Goal: Register for event/course

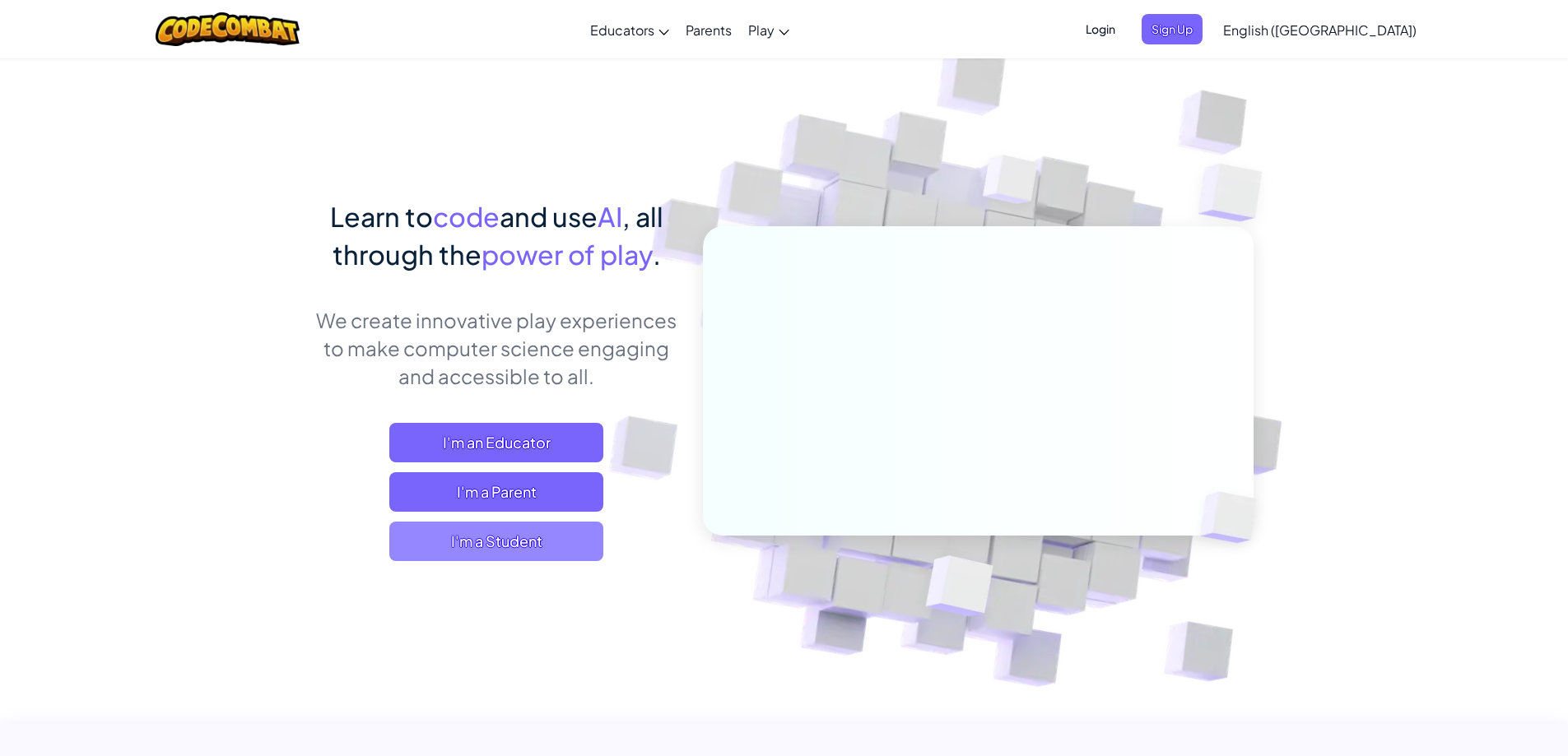
click at [549, 535] on span "I'm a Student" at bounding box center [496, 541] width 214 height 40
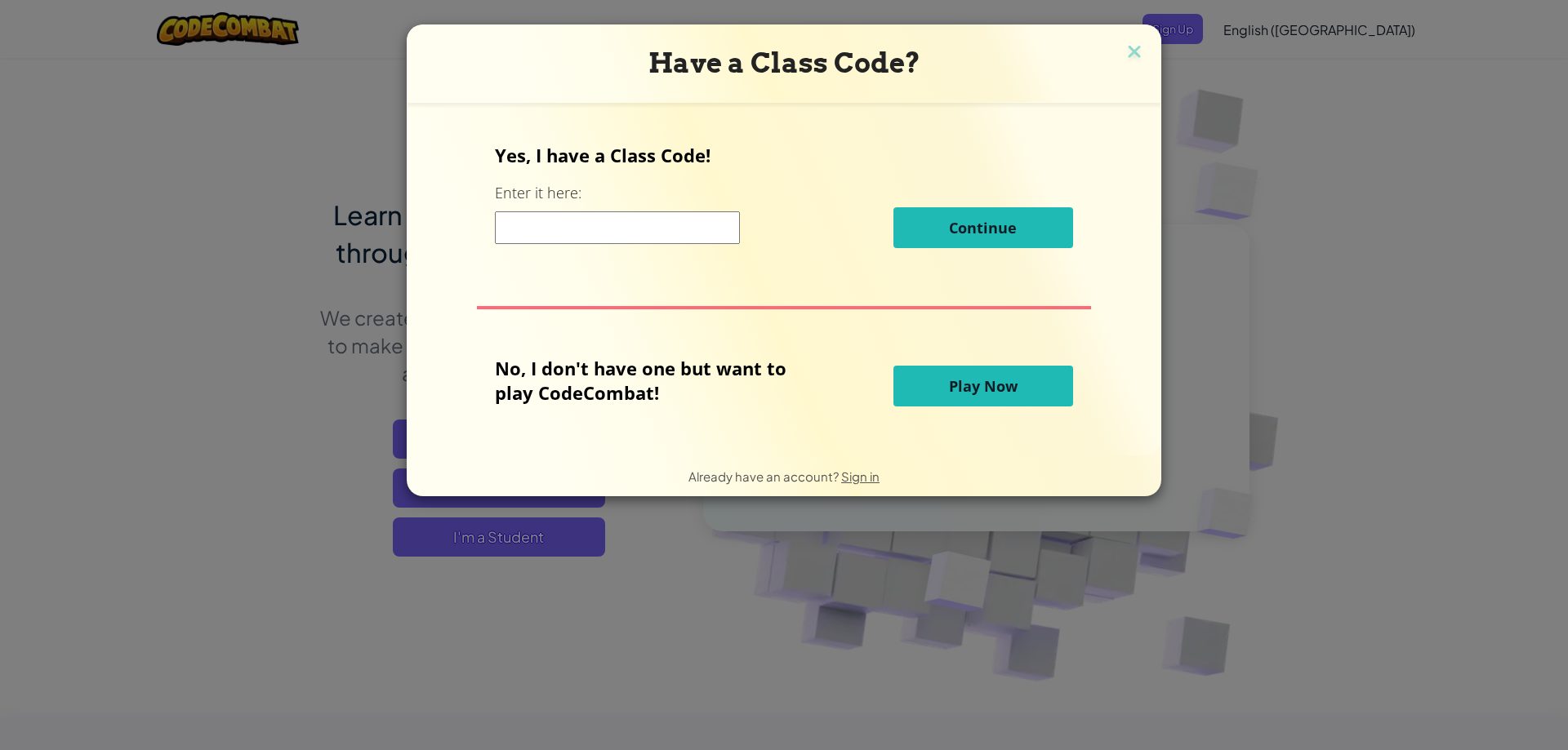
click at [662, 223] on input at bounding box center [618, 228] width 245 height 33
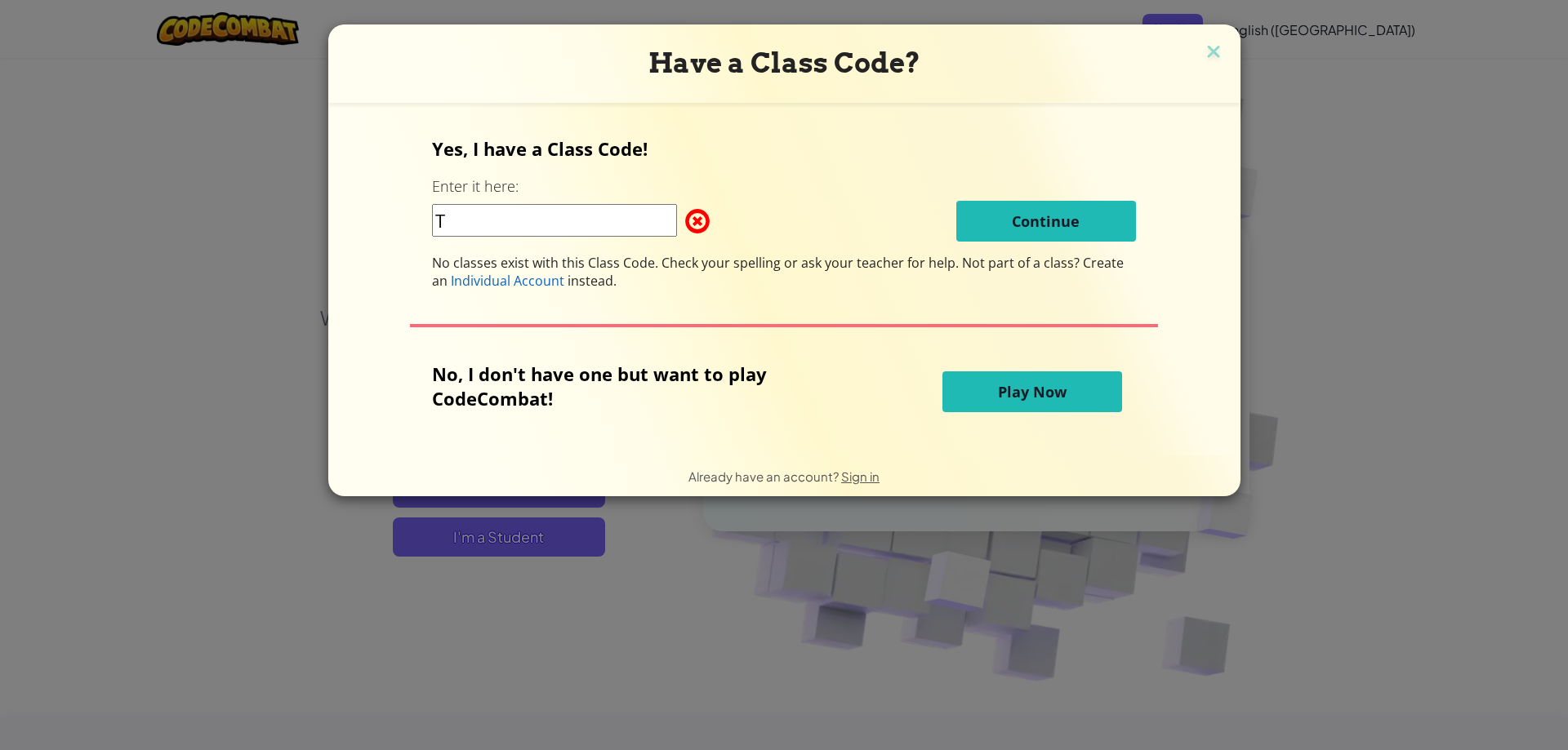
type input "T"
click at [686, 214] on span at bounding box center [686, 221] width 0 height 33
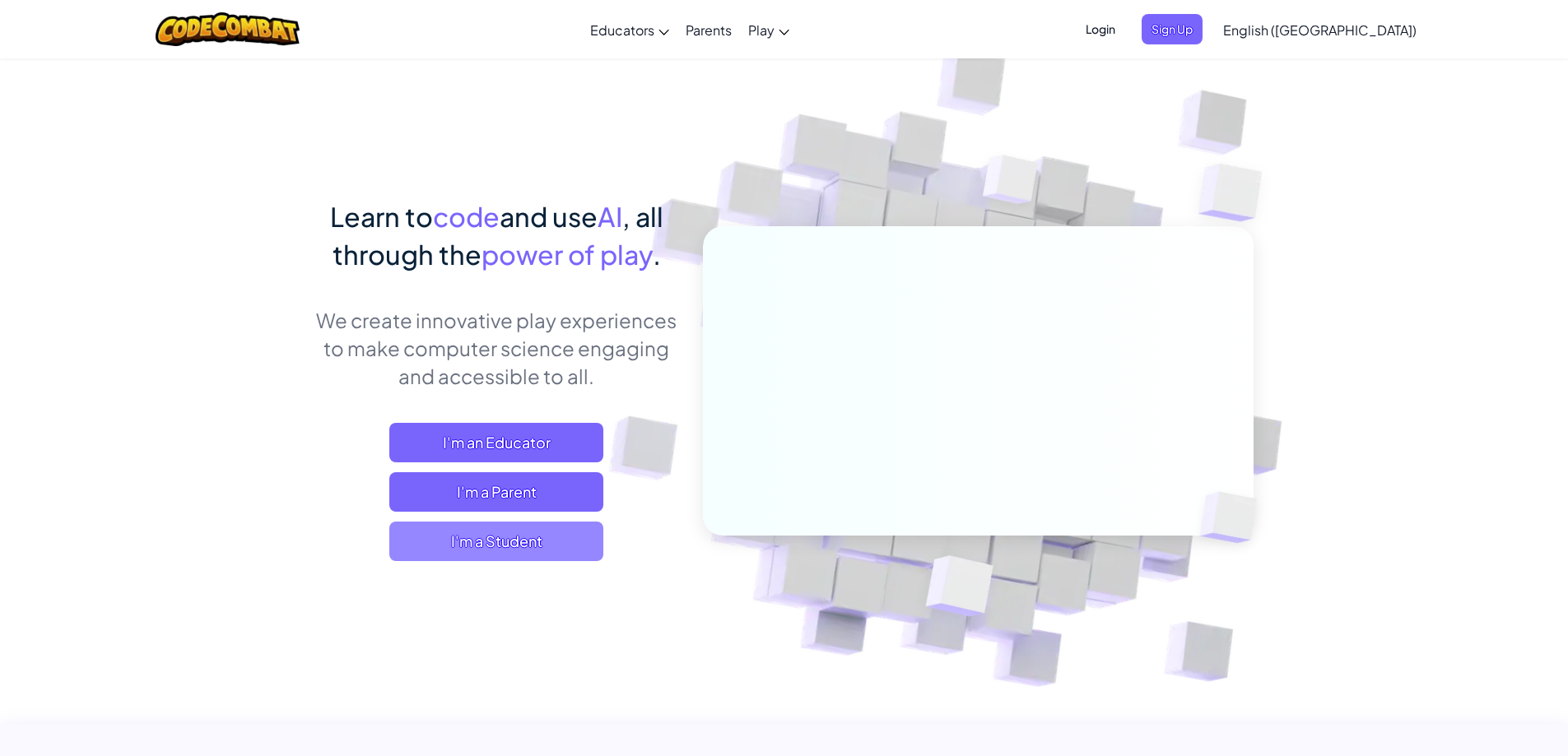
click at [468, 530] on span "I'm a Student" at bounding box center [496, 541] width 214 height 40
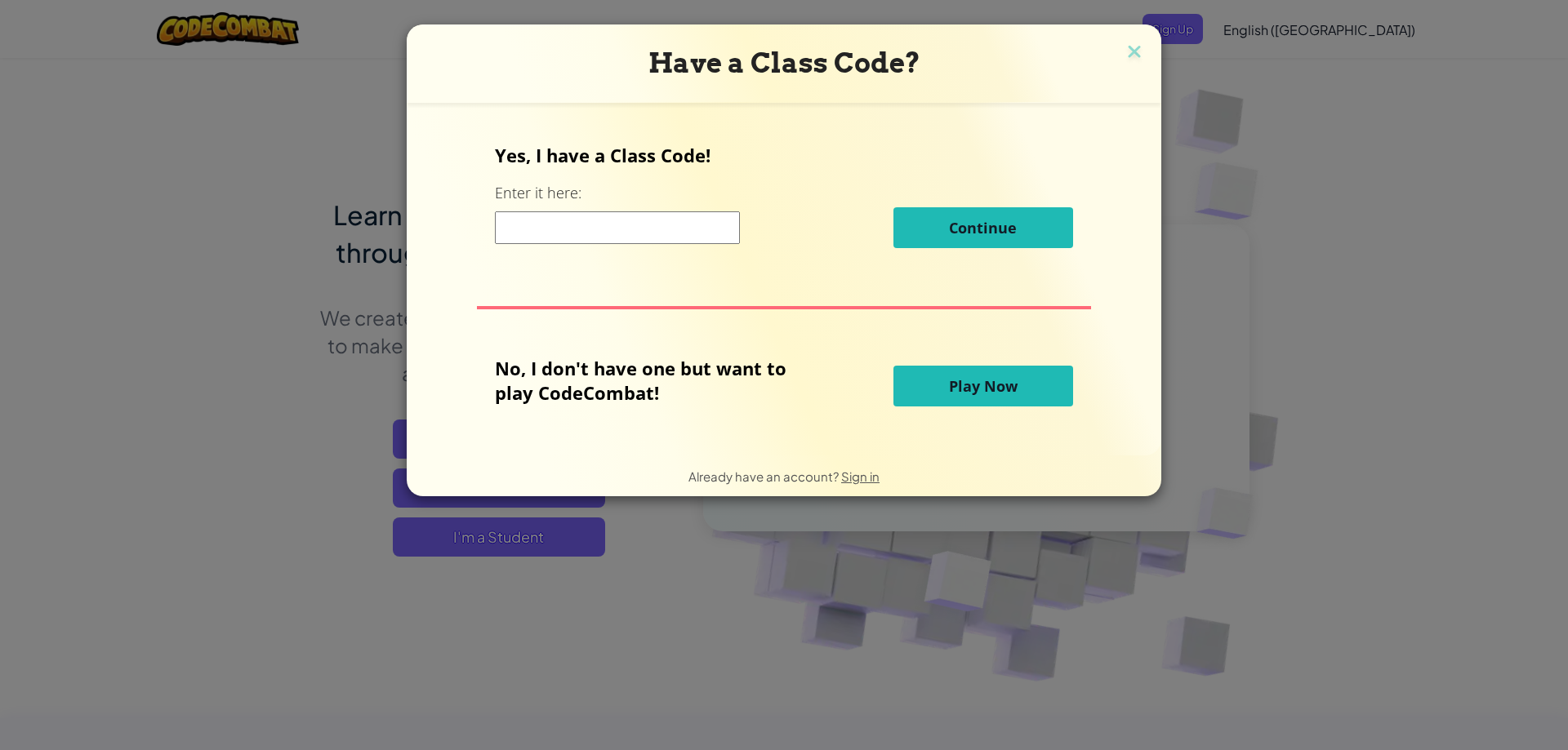
click at [607, 232] on input at bounding box center [618, 228] width 245 height 33
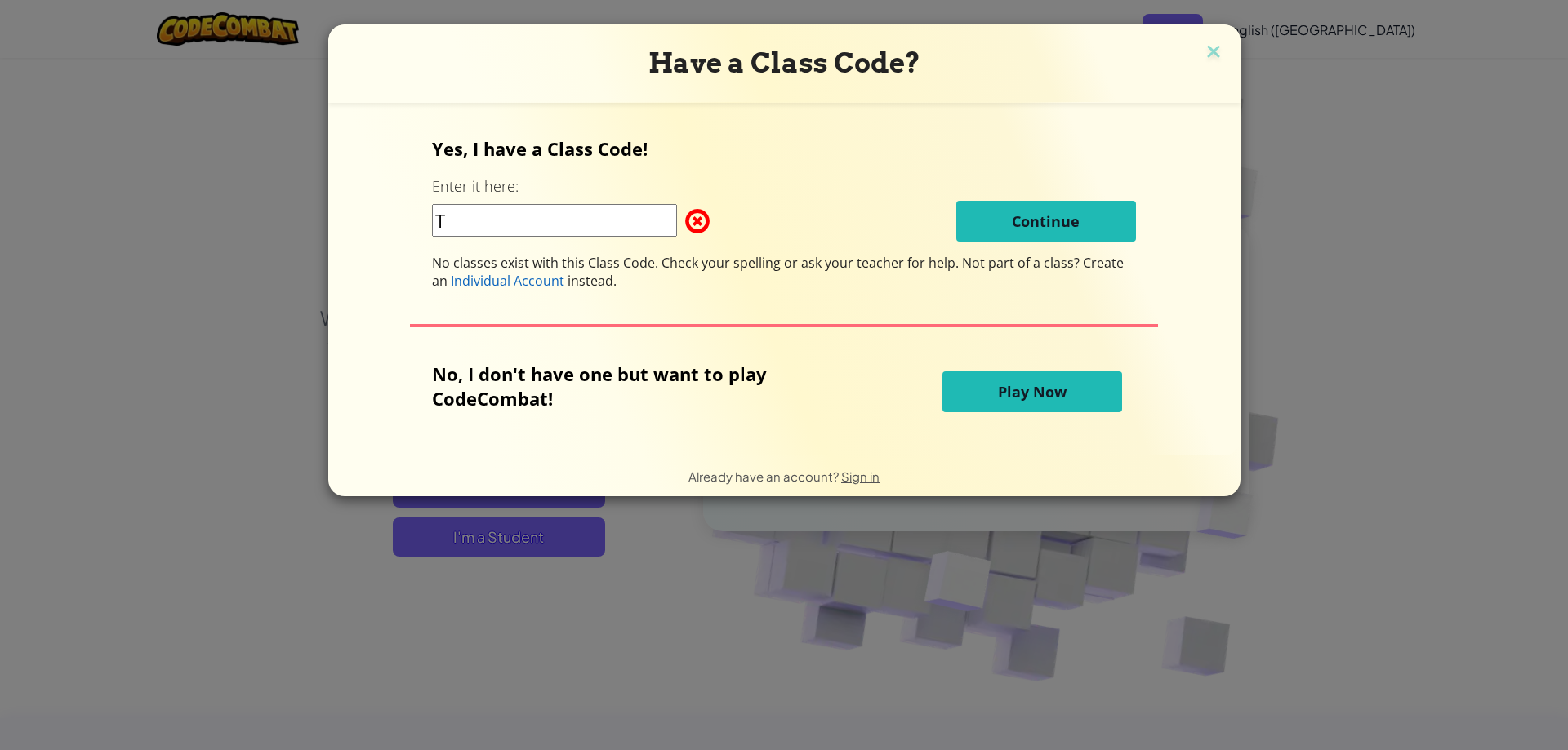
click at [440, 230] on input "T" at bounding box center [554, 220] width 245 height 33
click at [479, 225] on input "T" at bounding box center [554, 220] width 245 height 33
type input "T"
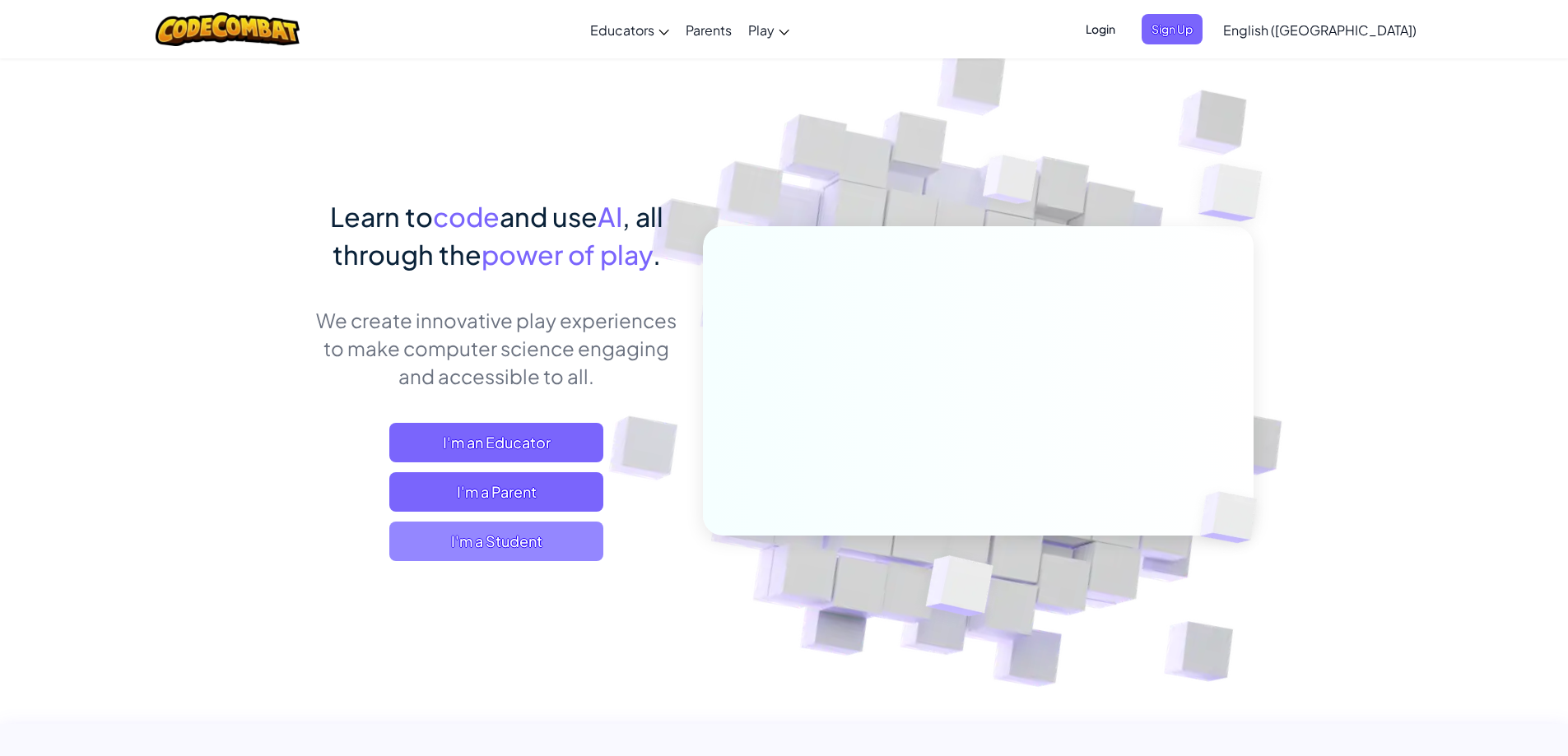
click at [457, 542] on span "I'm a Student" at bounding box center [496, 541] width 214 height 40
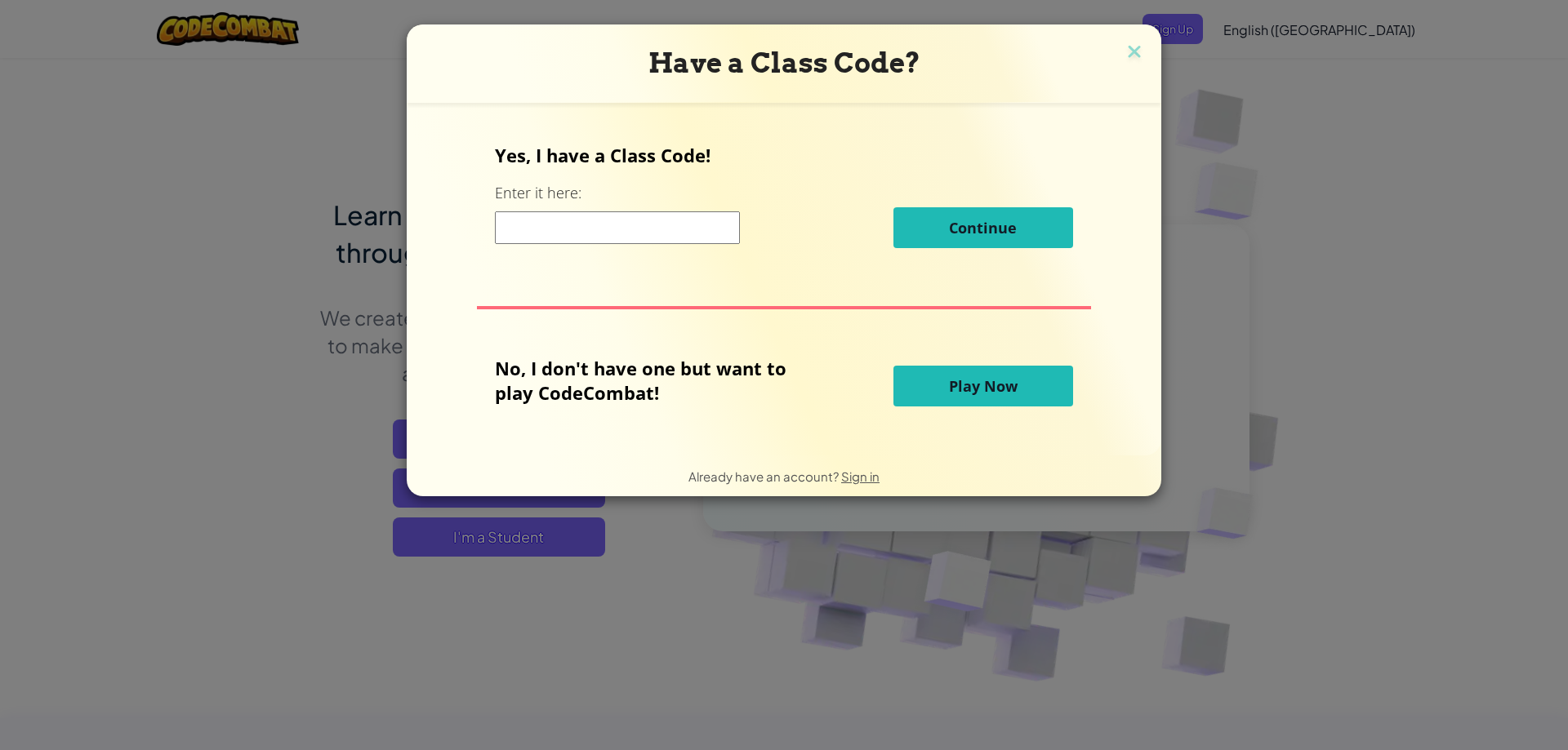
click at [597, 229] on input at bounding box center [618, 228] width 245 height 33
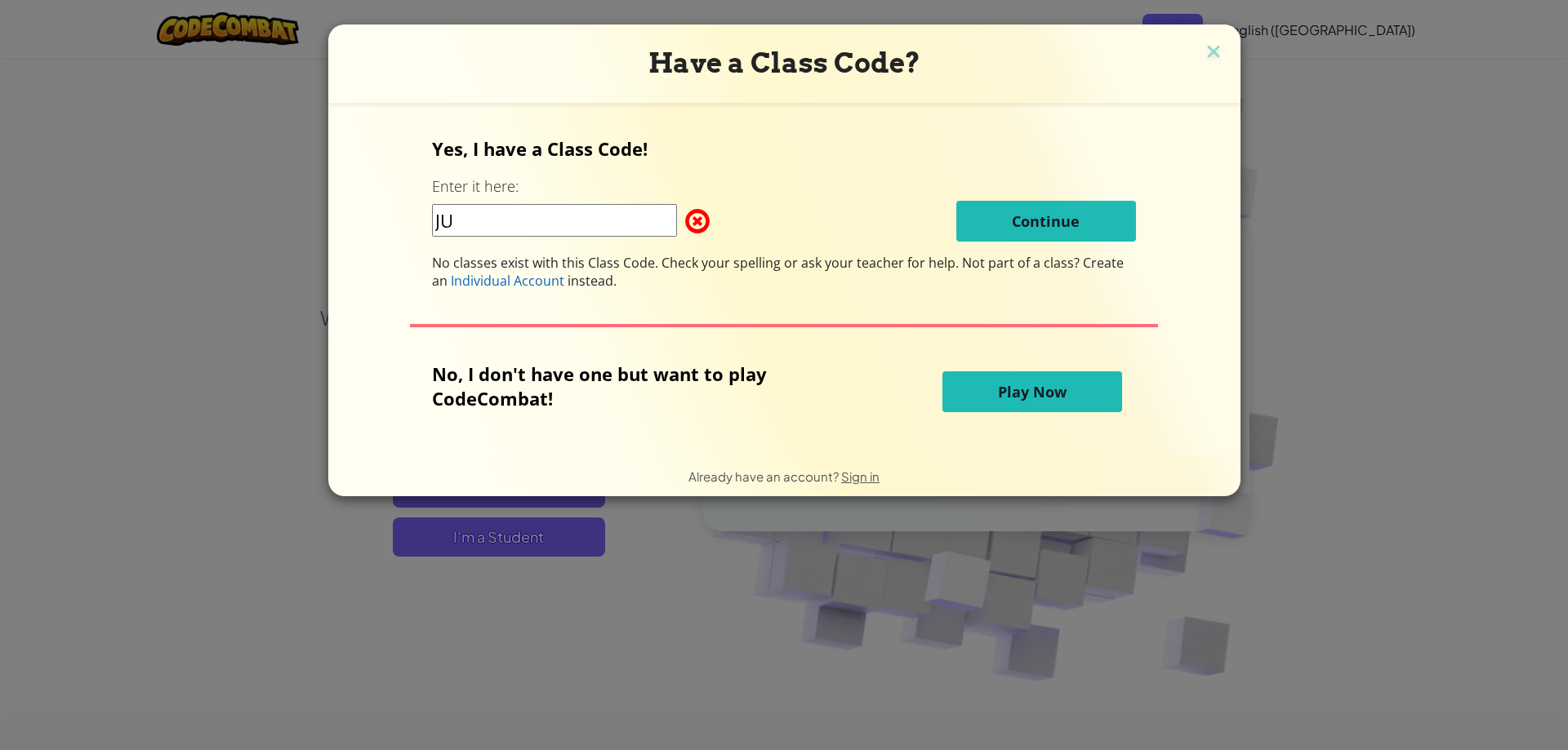
type input "JU"
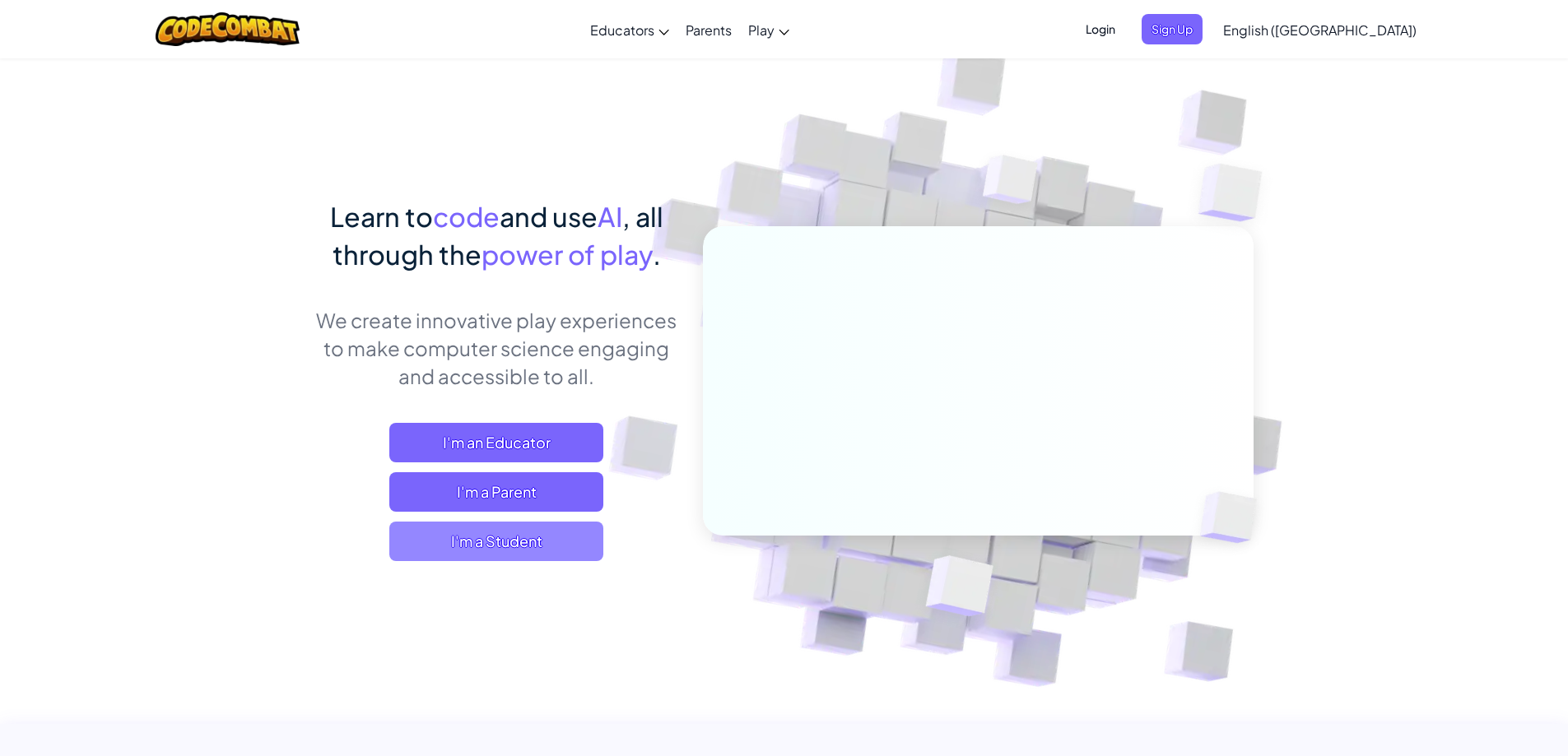
click at [499, 552] on span "I'm a Student" at bounding box center [496, 541] width 214 height 40
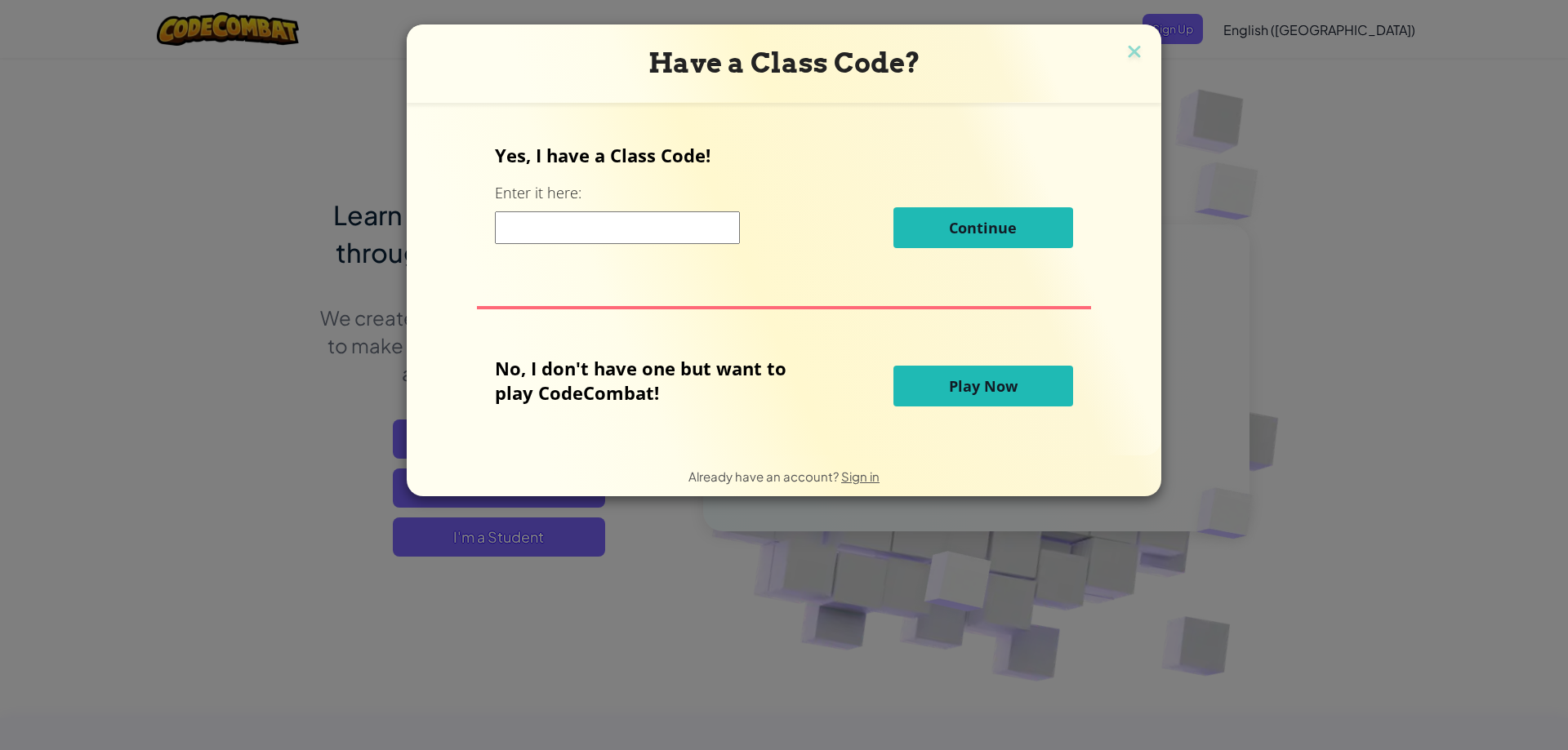
drag, startPoint x: 543, startPoint y: 236, endPoint x: 174, endPoint y: 421, distance: 412.8
click at [174, 421] on div "Have a Class Code? Yes, I have a Class Code! Enter it here: Continue No, I don'…" at bounding box center [784, 375] width 1568 height 750
click at [534, 232] on input at bounding box center [618, 228] width 245 height 33
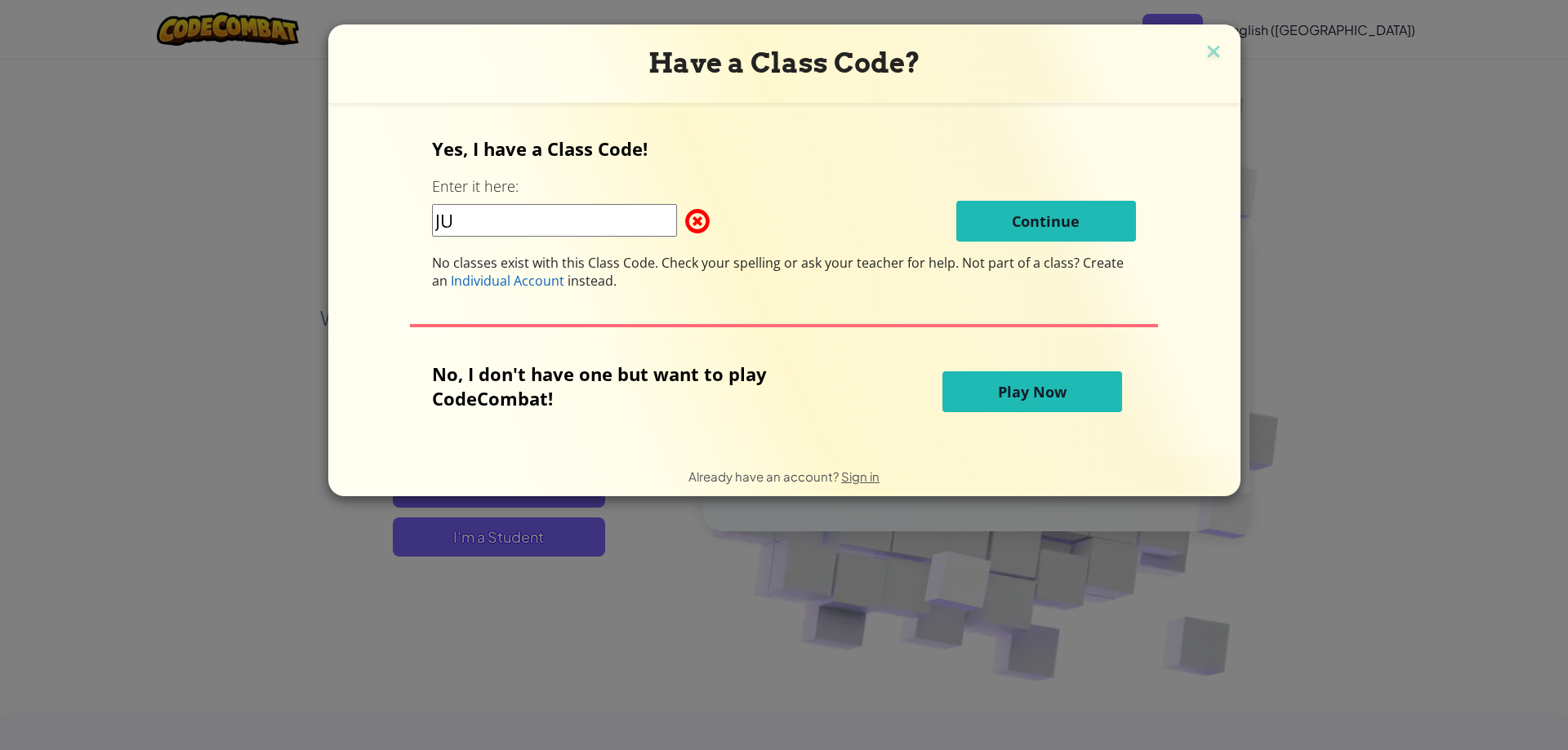
type input "JU"
click at [686, 220] on span at bounding box center [686, 221] width 0 height 33
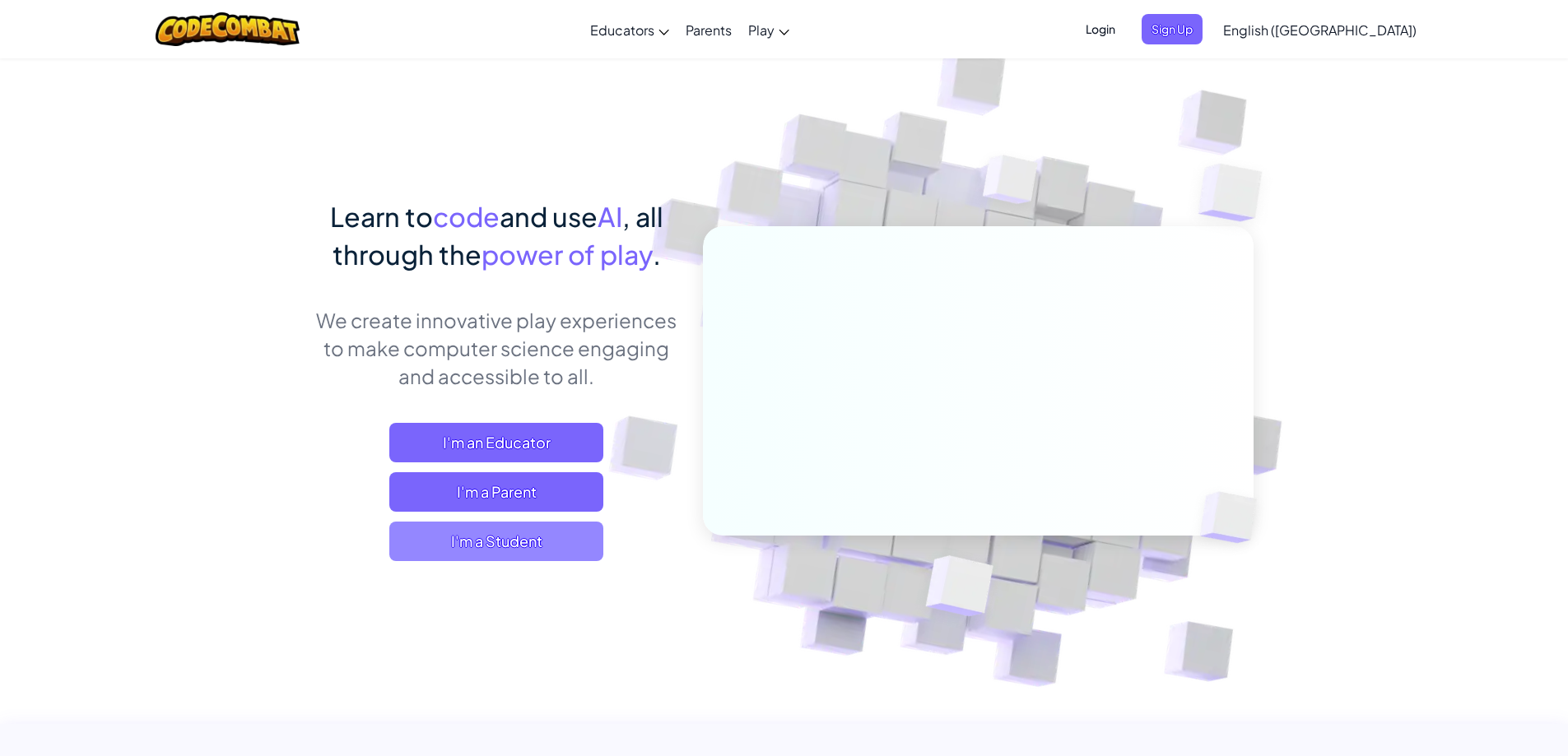
click at [505, 548] on span "I'm a Student" at bounding box center [496, 541] width 214 height 40
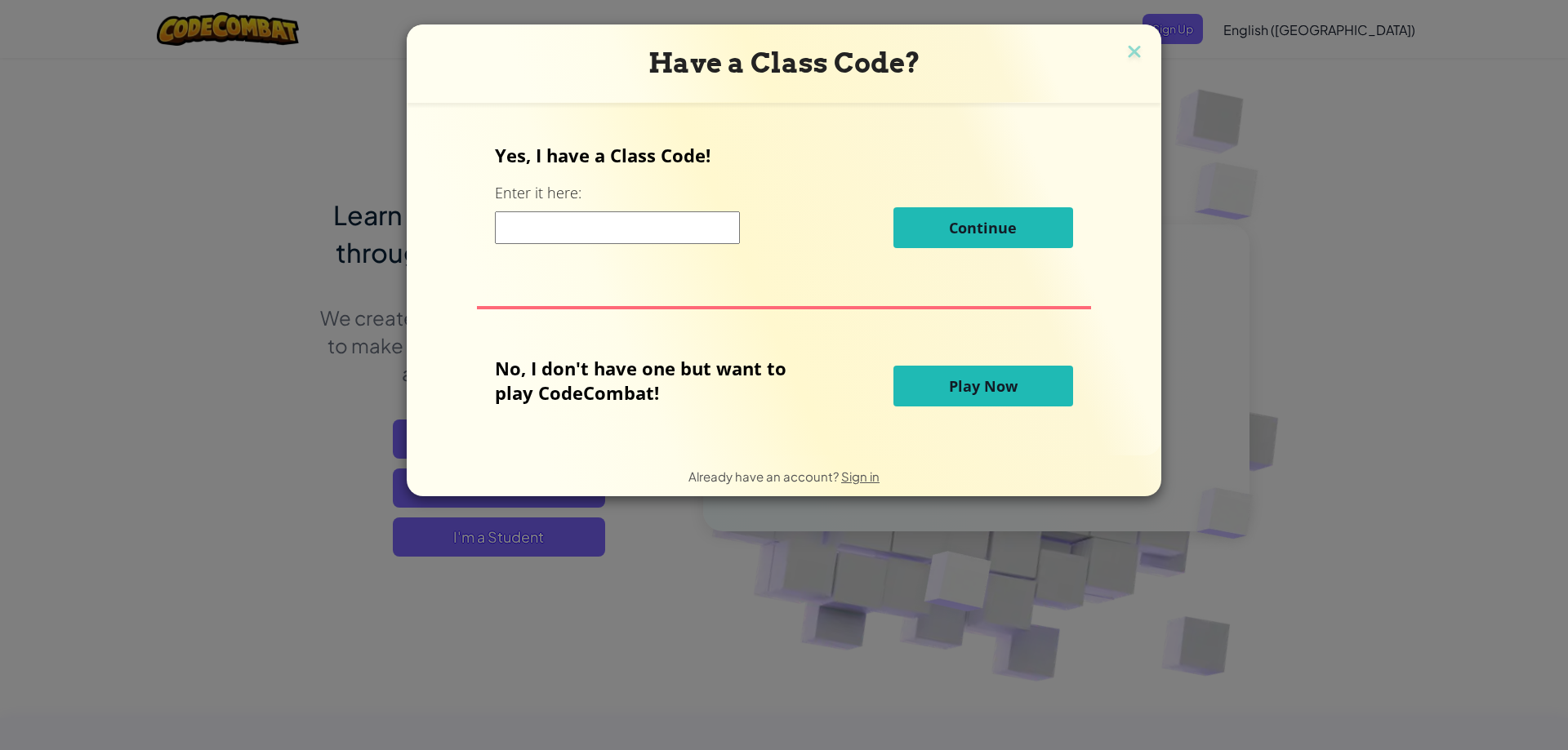
click at [566, 225] on input at bounding box center [618, 228] width 245 height 33
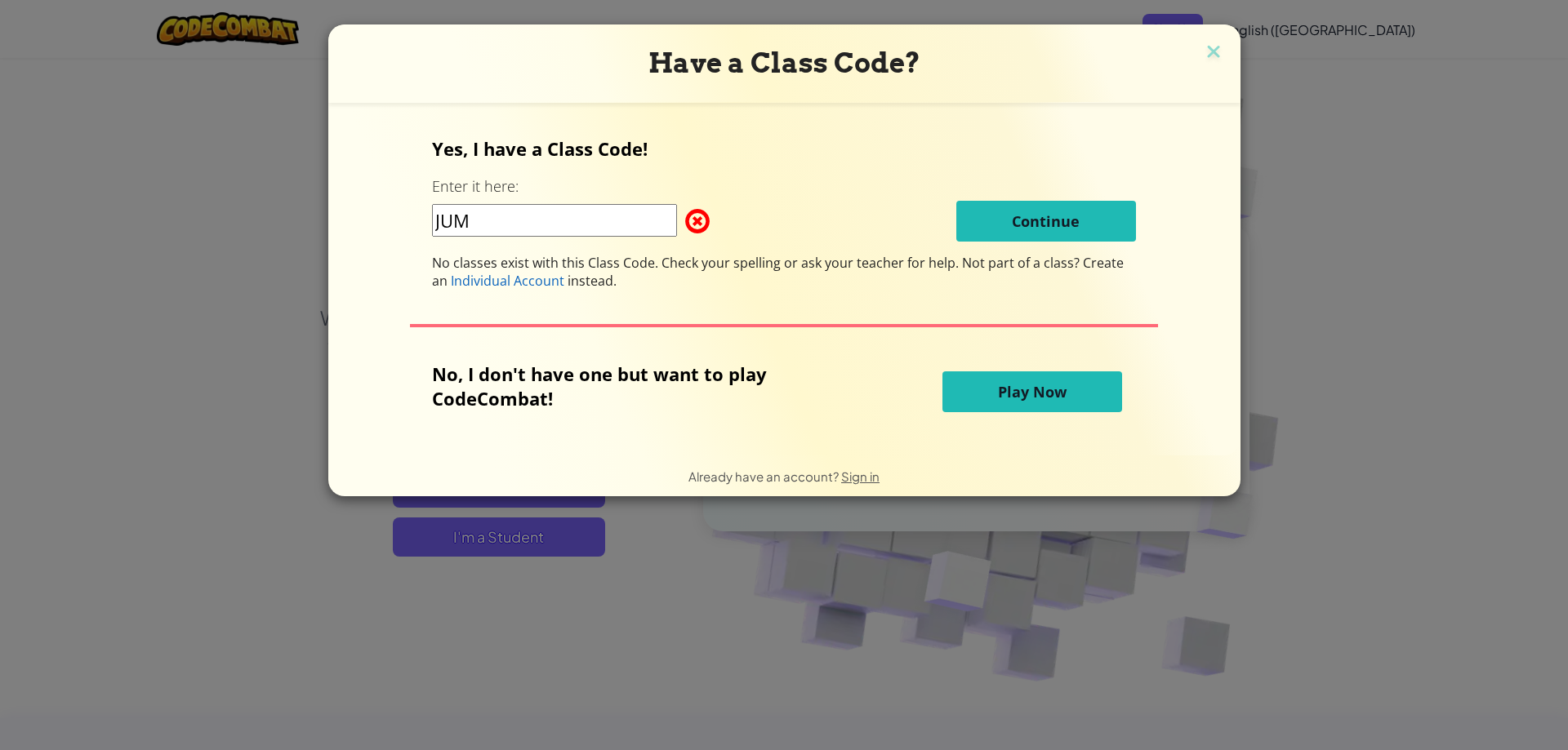
type input "JUM"
click at [686, 210] on span at bounding box center [686, 221] width 0 height 33
click at [686, 212] on span at bounding box center [686, 221] width 0 height 33
click at [1212, 45] on img at bounding box center [1214, 52] width 21 height 24
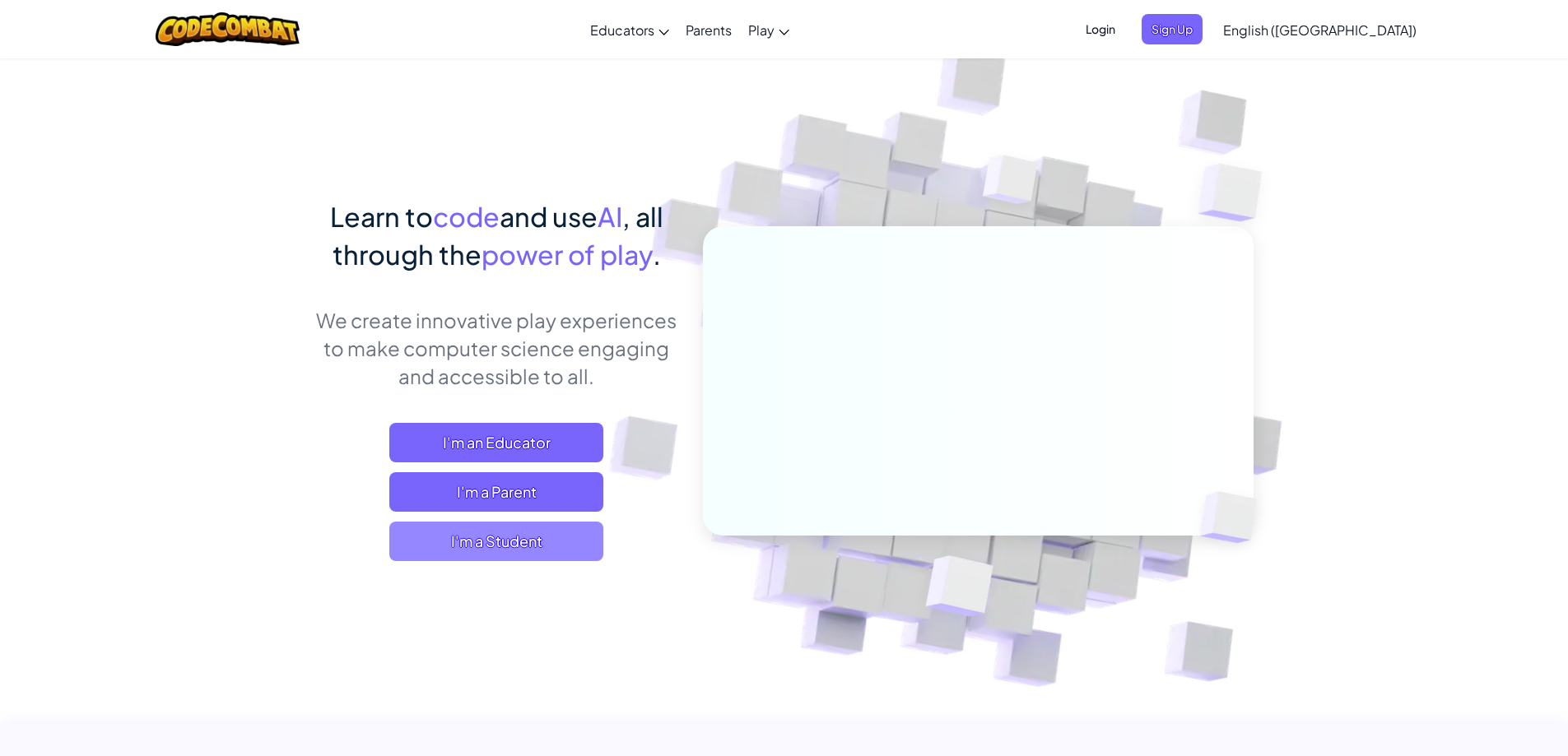
click at [456, 523] on span "I'm a Student" at bounding box center [496, 541] width 214 height 40
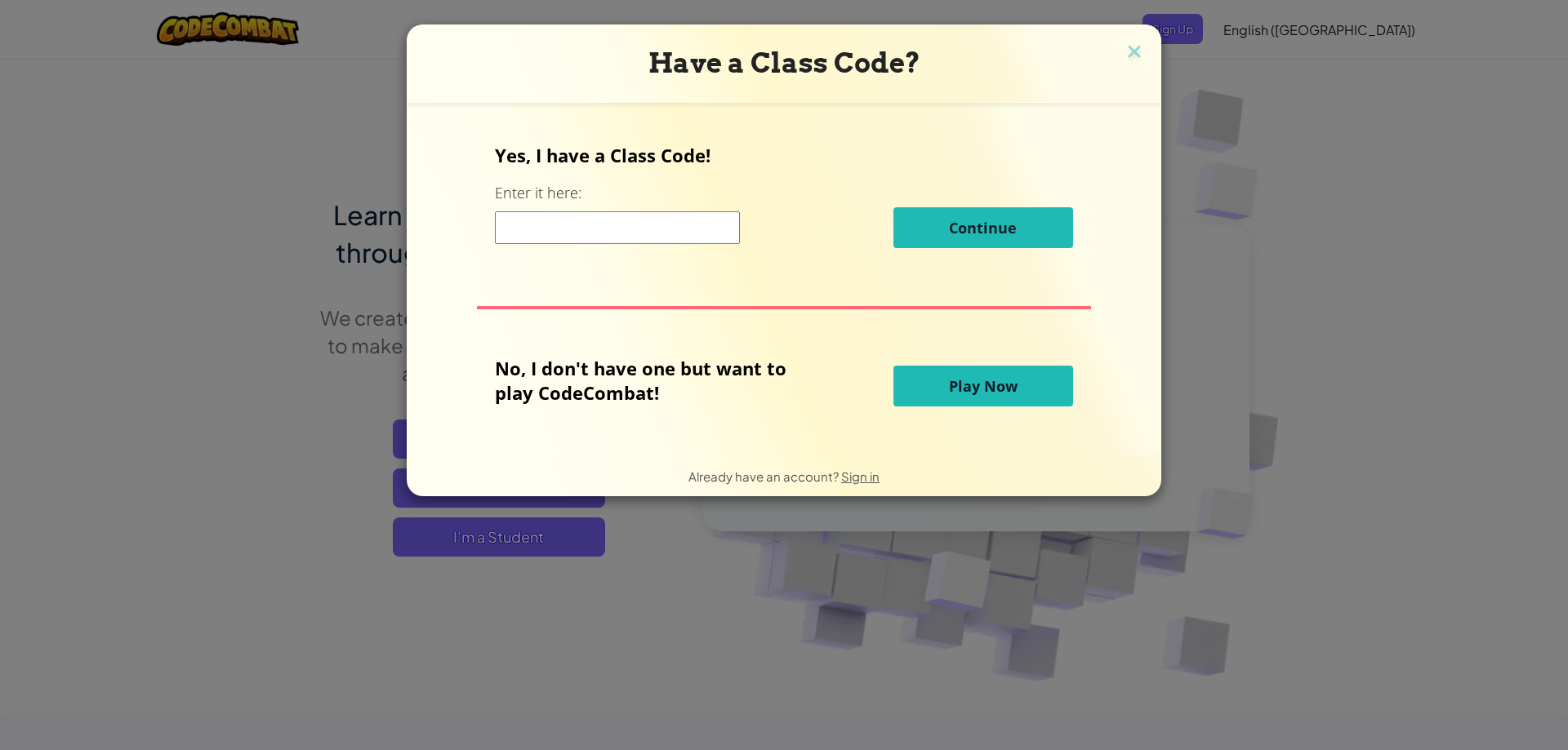
click at [722, 242] on input at bounding box center [618, 228] width 245 height 33
click at [575, 231] on input at bounding box center [618, 228] width 245 height 33
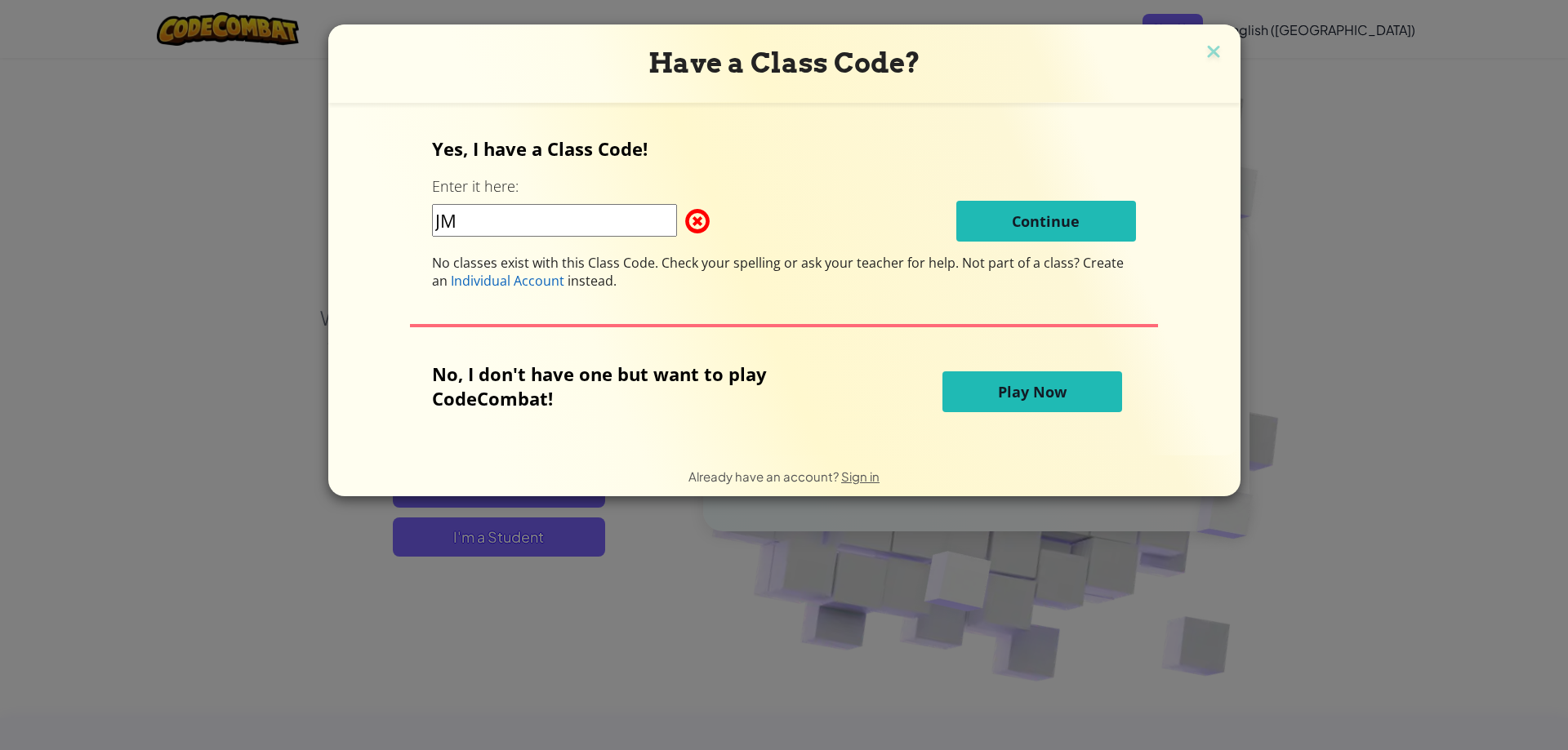
type input "JM"
click at [988, 378] on button "Play Now" at bounding box center [1032, 392] width 180 height 41
